Goal: Information Seeking & Learning: Learn about a topic

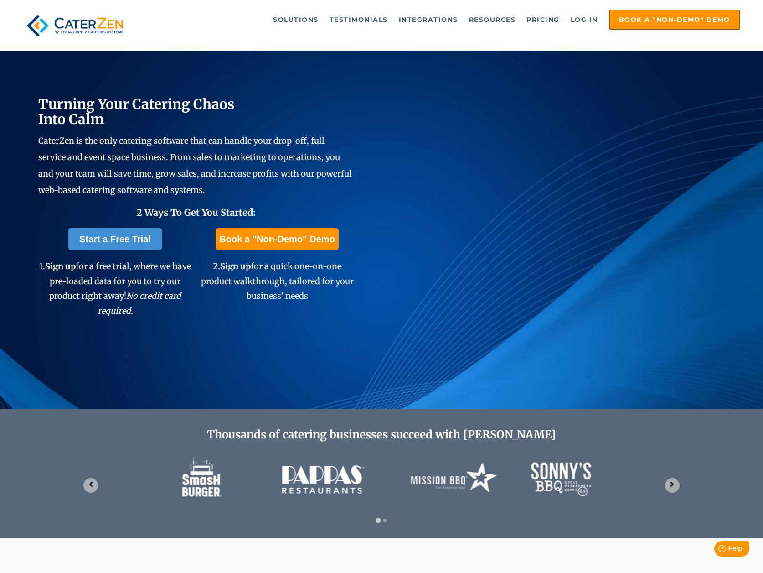
click at [268, 23] on ul "Solutions Catering CRM Catering Sales Catering Management Catering Marketing Ca…" at bounding box center [442, 20] width 595 height 20
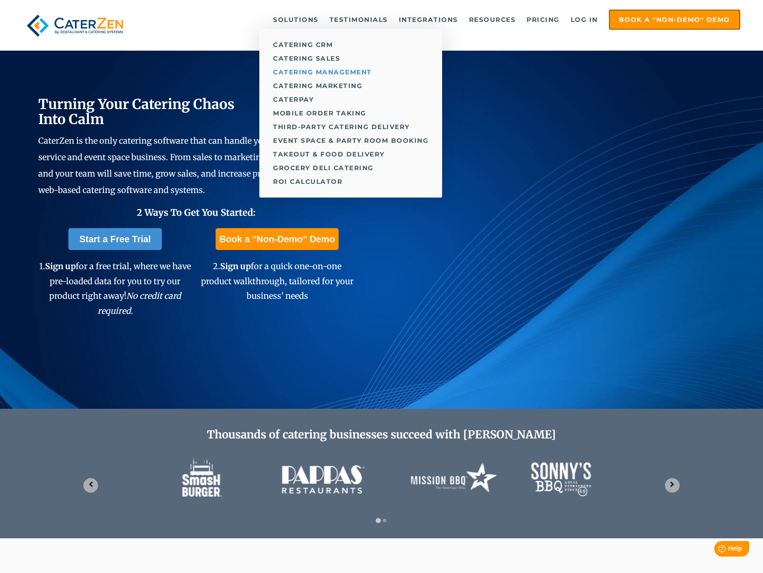
click at [344, 74] on link "Catering Management" at bounding box center [350, 72] width 183 height 14
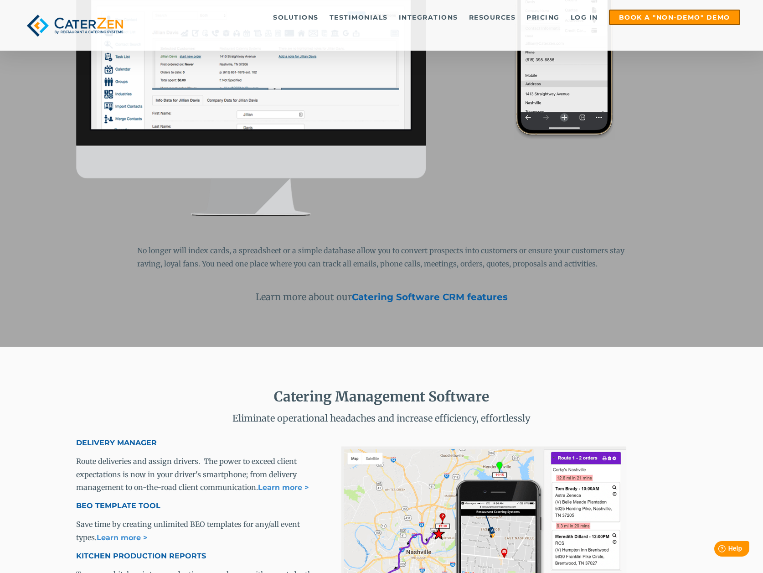
scroll to position [946, 0]
